Goal: Download file/media

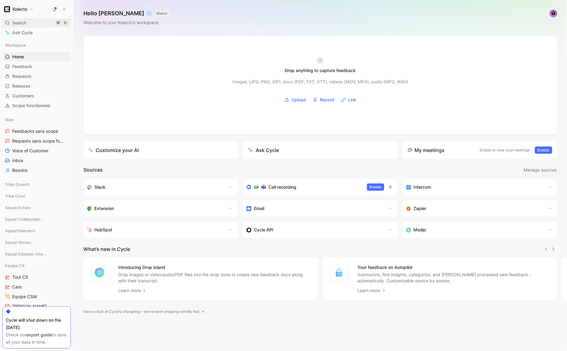
click at [32, 27] on div "Search ⌘ K" at bounding box center [36, 22] width 68 height 9
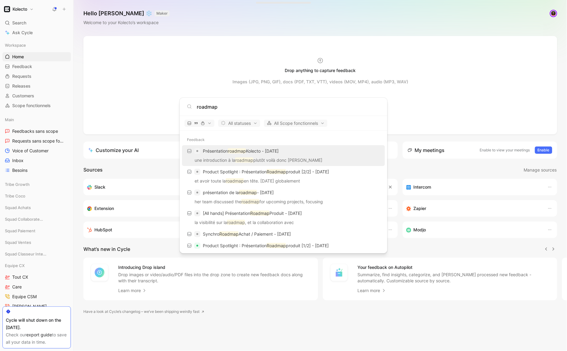
type input "roadmap"
click at [262, 155] on div "Présentation roadmap Kolecto - [DATE]" at bounding box center [283, 151] width 199 height 11
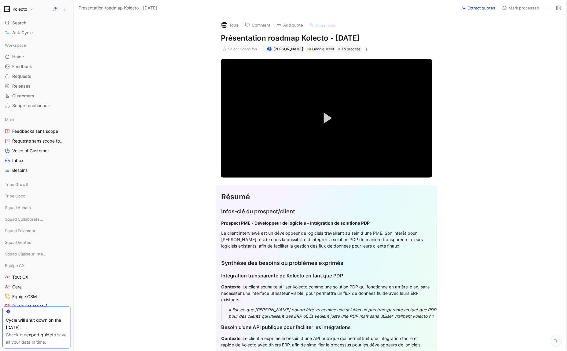
click at [413, 156] on video "Video Player" at bounding box center [326, 118] width 211 height 119
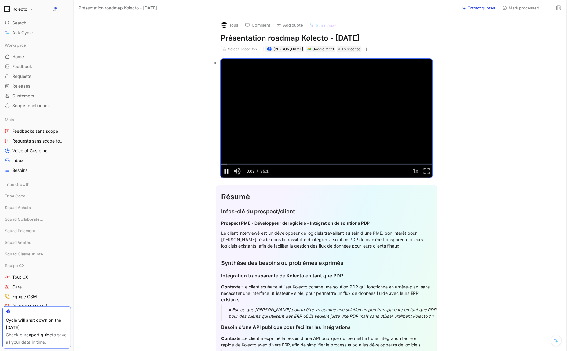
click at [224, 171] on span "Video Player" at bounding box center [226, 171] width 11 height 0
click at [213, 63] on icon at bounding box center [214, 62] width 5 height 5
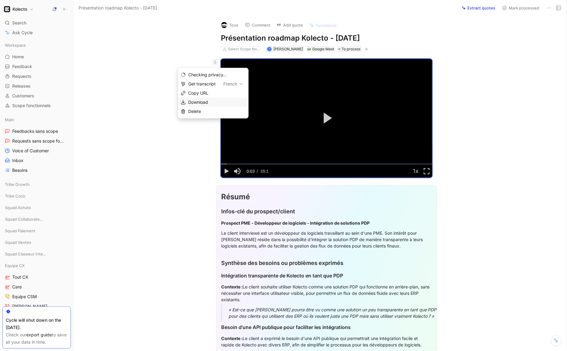
click at [206, 103] on span "Download" at bounding box center [198, 102] width 20 height 5
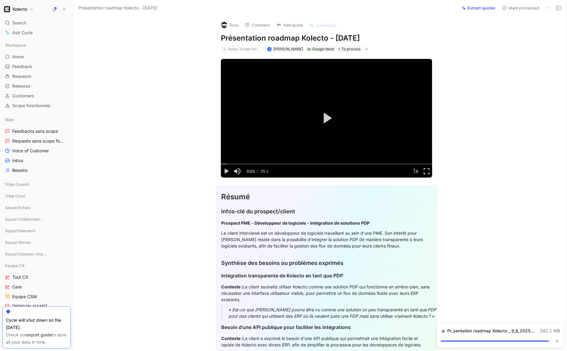
click at [162, 187] on section "Résumé Infos-clé du prospect/client Prospect PME - Développeur de logiciels - I…" at bounding box center [326, 306] width 480 height 253
